Goal: Complete application form

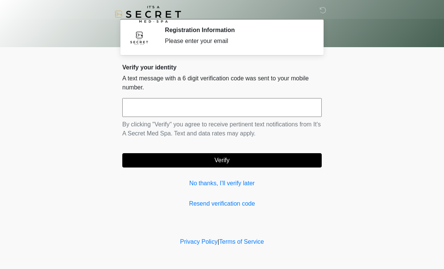
click at [255, 107] on input "text" at bounding box center [222, 107] width 200 height 19
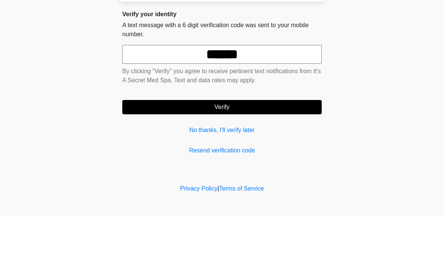
type input "******"
click at [279, 153] on button "Verify" at bounding box center [222, 160] width 200 height 14
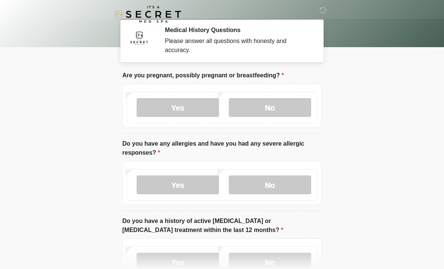
click at [281, 99] on label "No" at bounding box center [270, 107] width 82 height 19
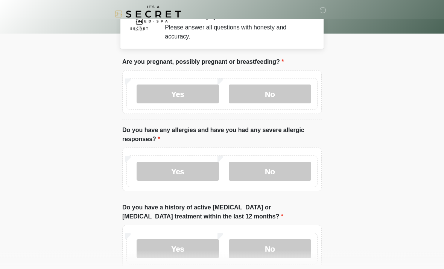
scroll to position [14, 0]
click at [276, 162] on label "No" at bounding box center [270, 171] width 82 height 19
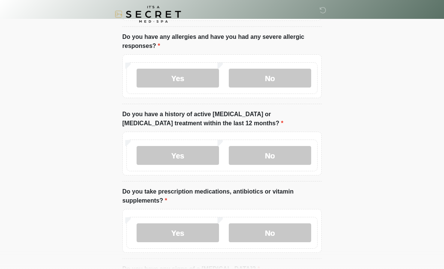
scroll to position [104, 0]
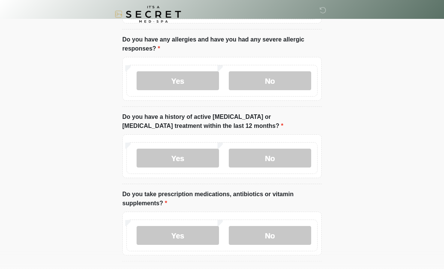
click at [281, 151] on label "No" at bounding box center [270, 157] width 82 height 19
click at [293, 150] on label "No" at bounding box center [270, 157] width 82 height 19
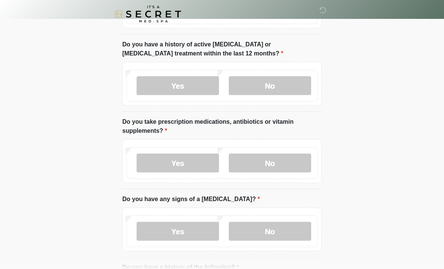
scroll to position [176, 0]
click at [206, 158] on label "Yes" at bounding box center [178, 162] width 82 height 19
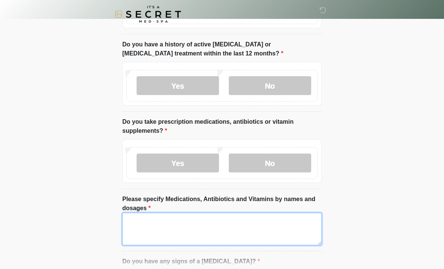
click at [287, 223] on textarea "Please specify Medications, Antibiotics and Vitamins by names and dosages" at bounding box center [222, 228] width 200 height 32
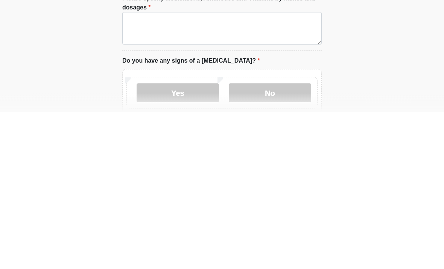
click at [283, 240] on label "No" at bounding box center [270, 249] width 82 height 19
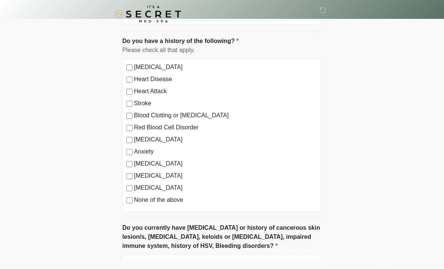
scroll to position [476, 0]
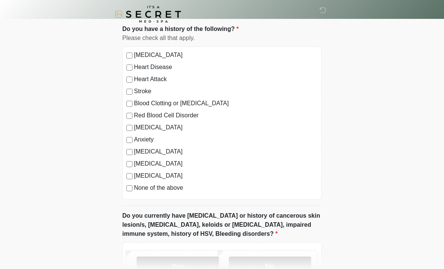
click at [136, 139] on label "Anxiety" at bounding box center [226, 139] width 184 height 9
click at [142, 130] on label "Depression" at bounding box center [226, 127] width 184 height 9
click at [143, 131] on div "High Blood Pressure Heart Disease Heart Attack Stroke Blood Clotting or Bleedin…" at bounding box center [222, 122] width 200 height 153
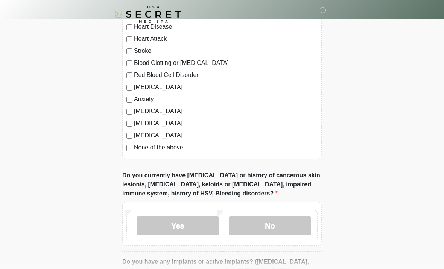
scroll to position [578, 0]
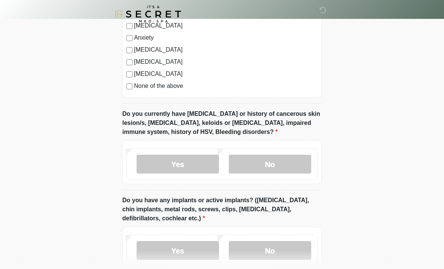
click at [299, 151] on div "Yes No" at bounding box center [222, 164] width 191 height 32
click at [294, 167] on label "No" at bounding box center [270, 164] width 82 height 19
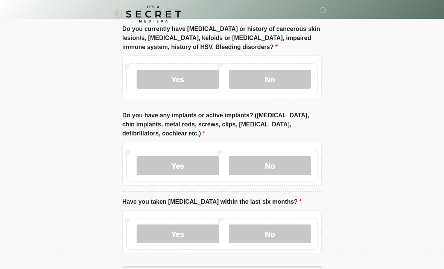
click at [296, 157] on label "No" at bounding box center [270, 165] width 82 height 19
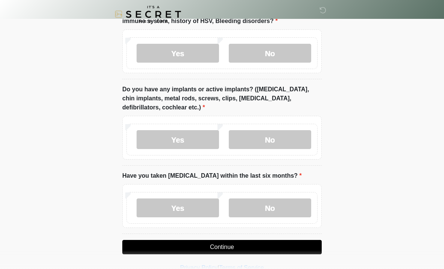
click at [287, 200] on label "No" at bounding box center [270, 207] width 82 height 19
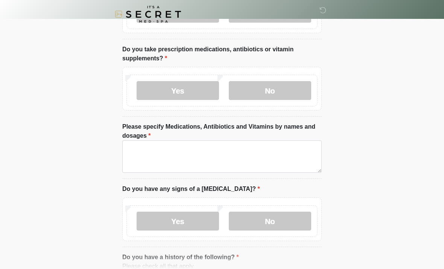
scroll to position [249, 0]
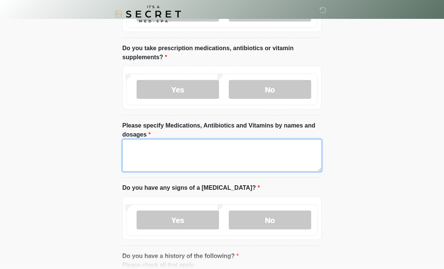
click at [260, 154] on textarea "Please specify Medications, Antibiotics and Vitamins by names and dosages" at bounding box center [222, 155] width 200 height 32
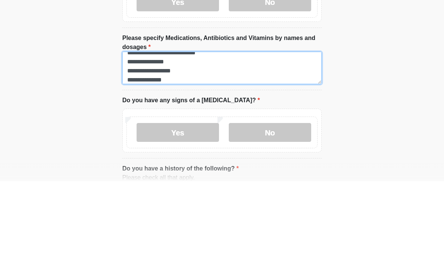
scroll to position [15, 0]
type textarea "**********"
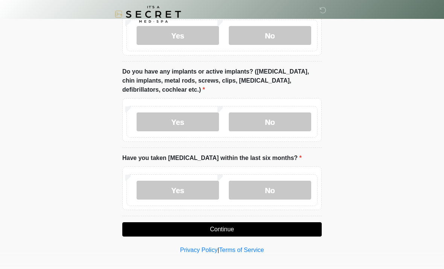
scroll to position [709, 0]
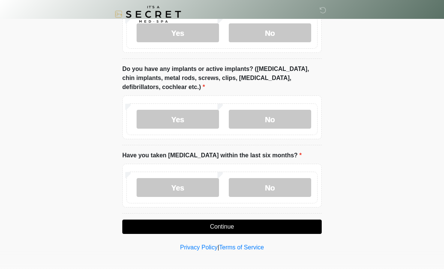
click at [294, 231] on button "Continue" at bounding box center [222, 226] width 200 height 14
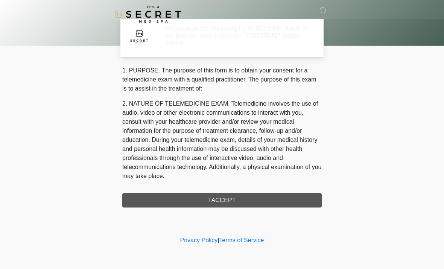
scroll to position [0, 0]
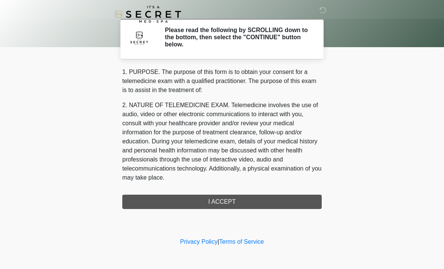
click at [262, 203] on div "1. PURPOSE. The purpose of this form is to obtain your consent for a telemedici…" at bounding box center [222, 137] width 200 height 141
click at [243, 202] on div "1. PURPOSE. The purpose of this form is to obtain your consent for a telemedici…" at bounding box center [222, 137] width 200 height 141
click at [243, 206] on div "1. PURPOSE. The purpose of this form is to obtain your consent for a telemedici…" at bounding box center [222, 137] width 200 height 141
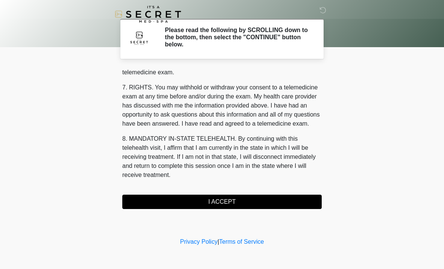
scroll to position [319, 0]
click at [254, 203] on button "I ACCEPT" at bounding box center [222, 201] width 200 height 14
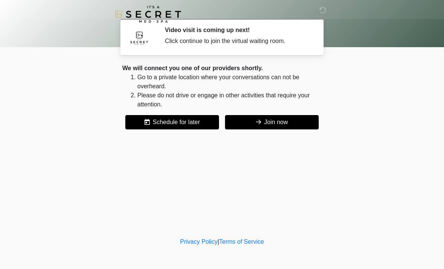
click at [283, 125] on button "Join now" at bounding box center [272, 122] width 94 height 14
